Goal: Navigation & Orientation: Find specific page/section

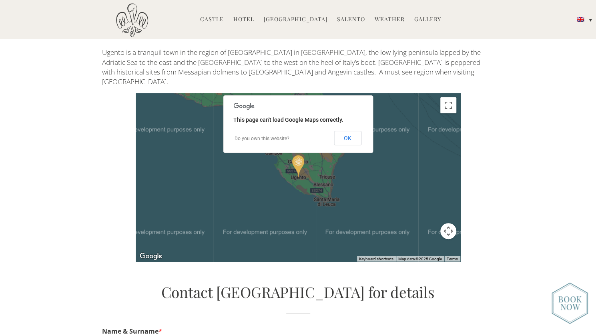
scroll to position [1809, 0]
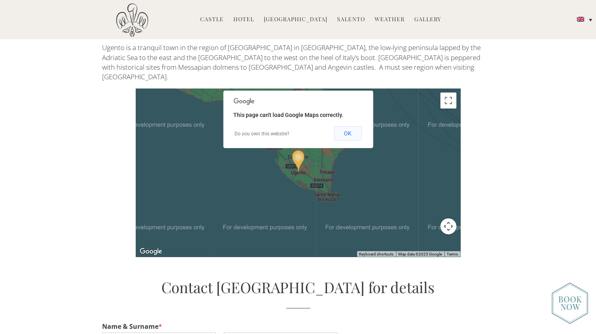
click at [352, 126] on button "OK" at bounding box center [348, 133] width 28 height 14
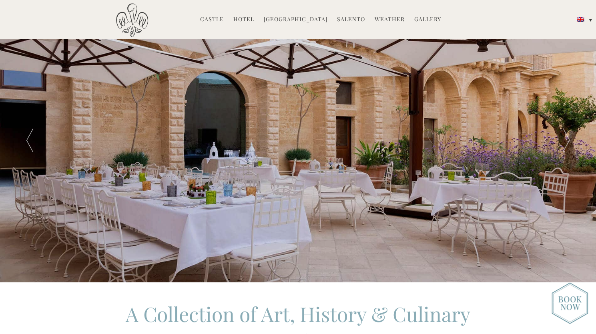
scroll to position [0, 0]
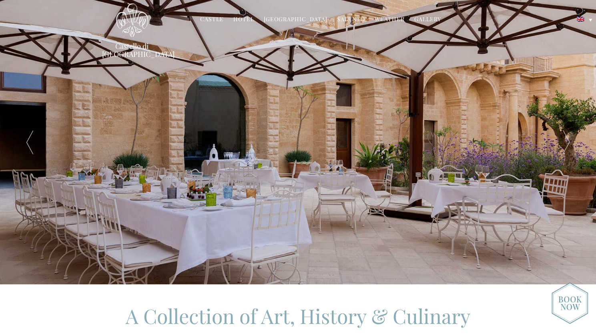
click at [425, 17] on link "Gallery" at bounding box center [428, 19] width 27 height 9
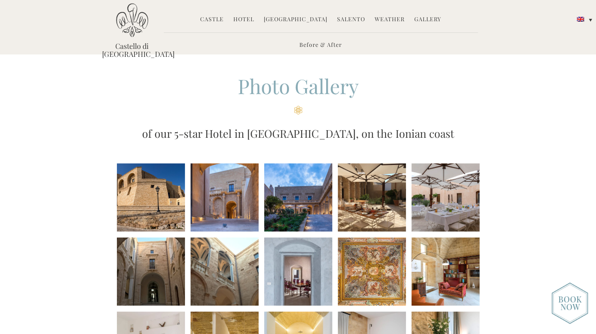
click at [215, 15] on link "Castle" at bounding box center [212, 19] width 24 height 9
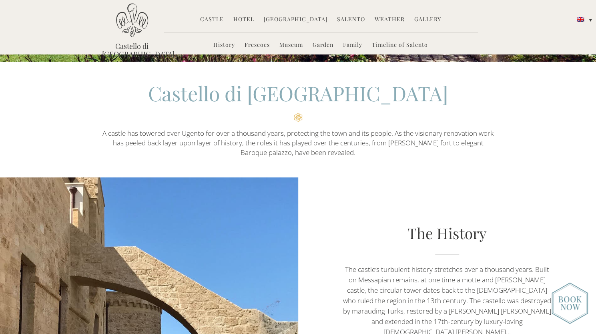
scroll to position [188, 0]
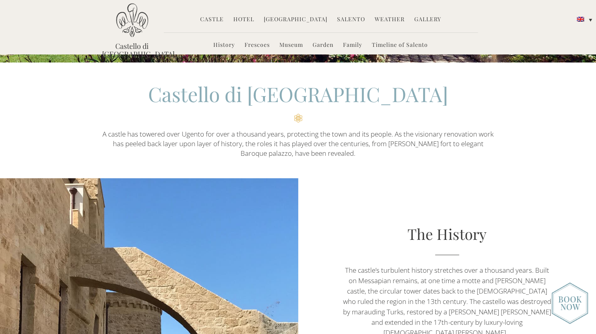
click at [219, 40] on li "History" at bounding box center [224, 45] width 30 height 17
click at [246, 16] on link "Hotel" at bounding box center [244, 19] width 21 height 9
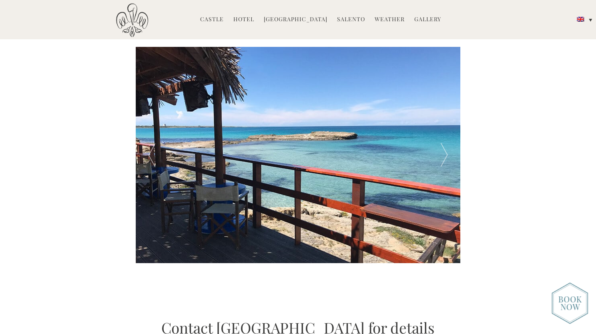
scroll to position [1415, 0]
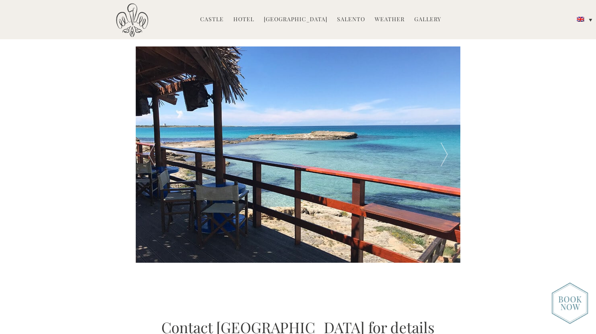
click at [445, 96] on div at bounding box center [444, 154] width 32 height 216
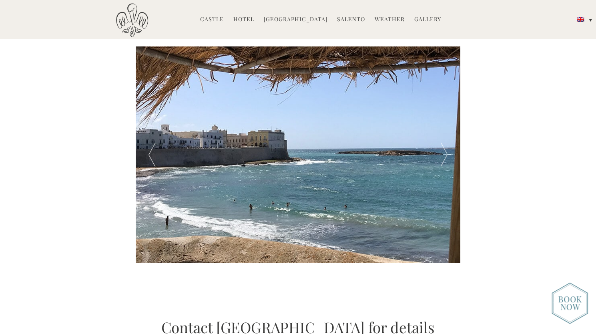
click at [445, 96] on div at bounding box center [444, 154] width 32 height 216
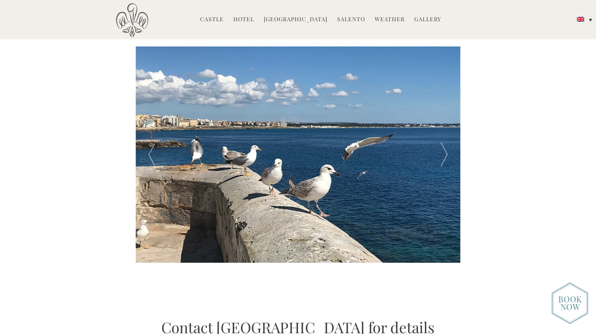
click at [445, 96] on div at bounding box center [444, 154] width 32 height 216
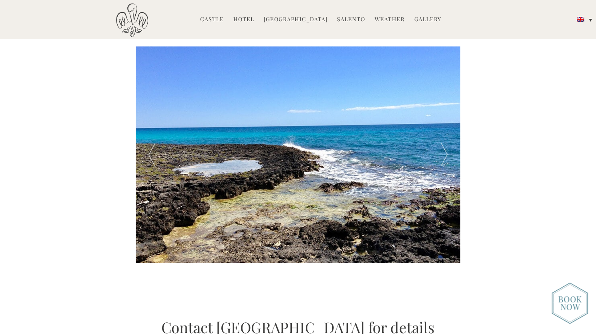
click at [445, 96] on div at bounding box center [444, 154] width 32 height 216
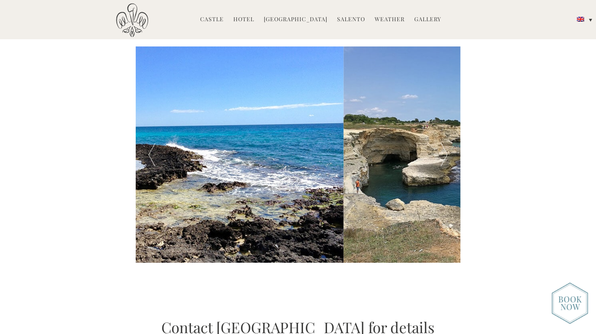
click at [445, 96] on div at bounding box center [444, 154] width 32 height 216
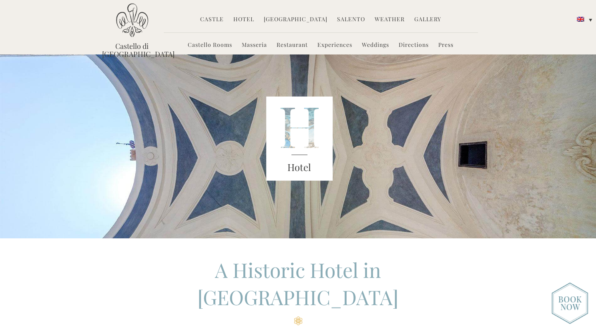
scroll to position [0, 0]
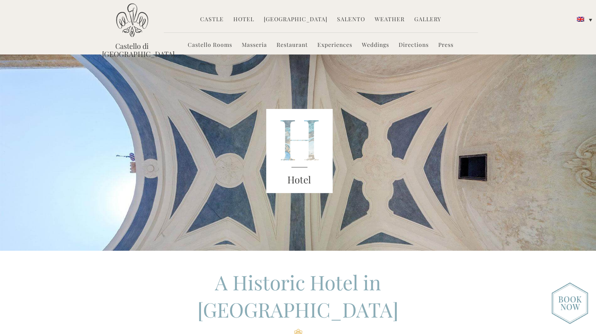
click at [208, 46] on link "Castello Rooms" at bounding box center [210, 45] width 44 height 9
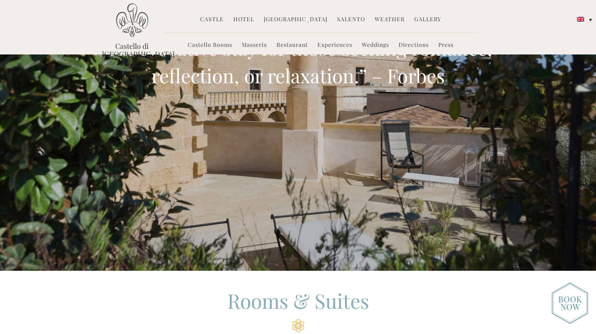
scroll to position [92, 0]
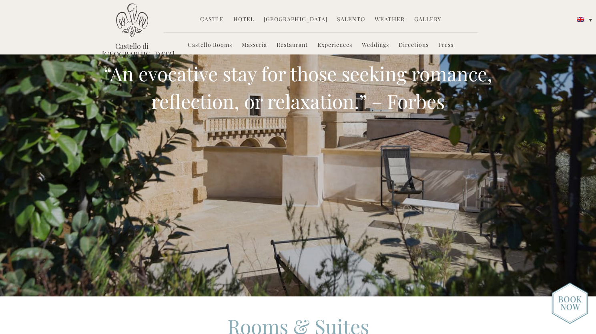
click at [570, 303] on img at bounding box center [570, 303] width 36 height 42
